Goal: Book appointment/travel/reservation

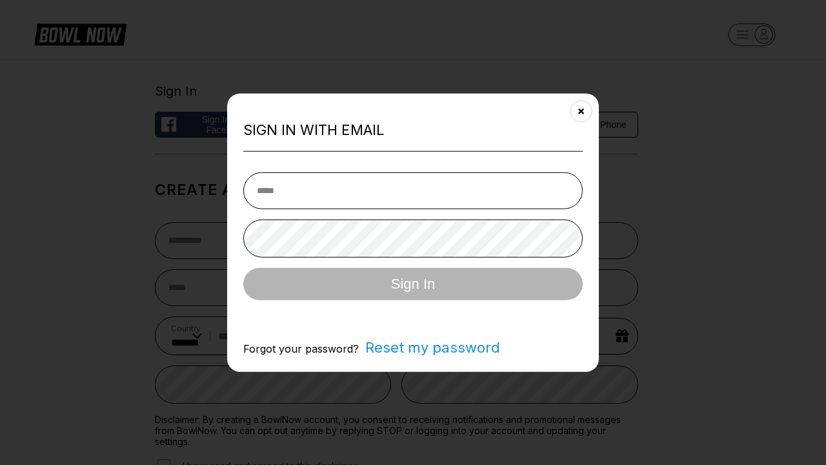
select select "**"
type input "**********"
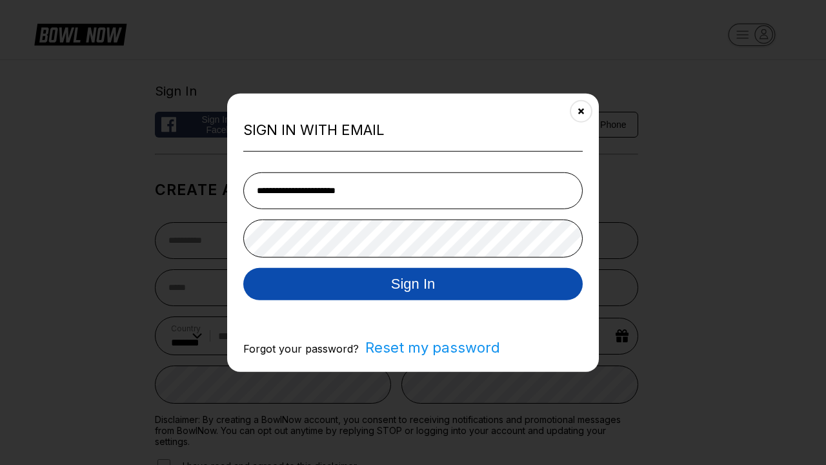
click at [413, 285] on button "Sign In" at bounding box center [412, 283] width 339 height 32
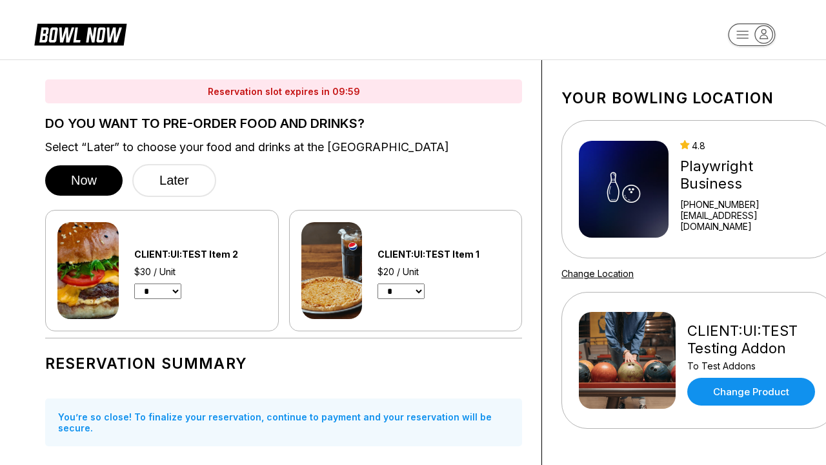
select select "*"
